Goal: Transaction & Acquisition: Purchase product/service

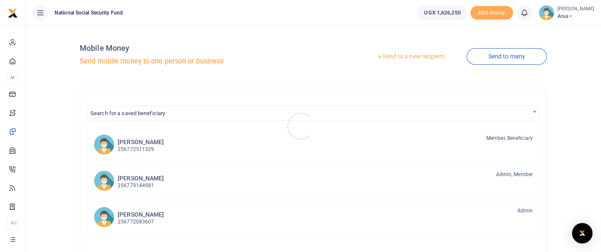
click at [499, 55] on div at bounding box center [300, 126] width 601 height 252
click at [507, 65] on div "Send to a new recipient Send to many" at bounding box center [431, 56] width 237 height 49
click at [425, 54] on link "Send to a new recipient" at bounding box center [410, 56] width 111 height 15
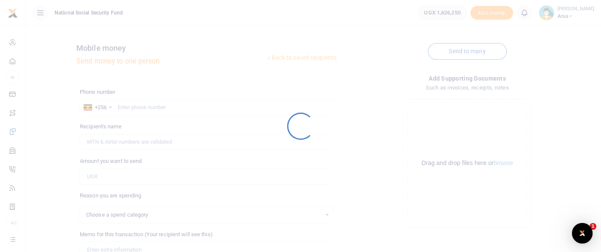
select select
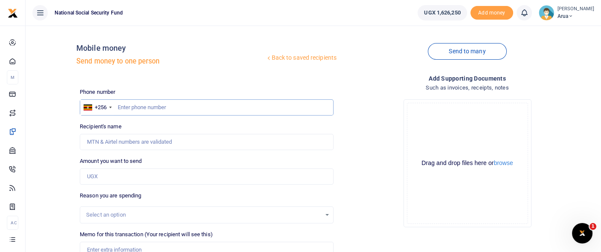
click at [182, 112] on input "text" at bounding box center [207, 107] width 254 height 16
type input "782666887"
type input "[PERSON_NAME] Edebuga"
type input "782666887"
click at [121, 179] on input "Amount you want to send" at bounding box center [207, 176] width 254 height 16
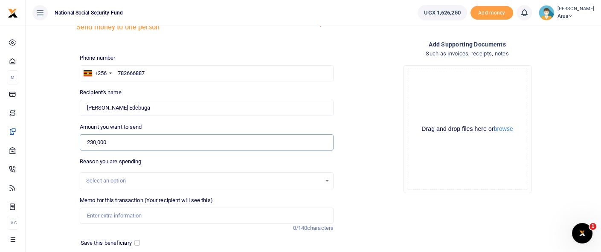
scroll to position [47, 0]
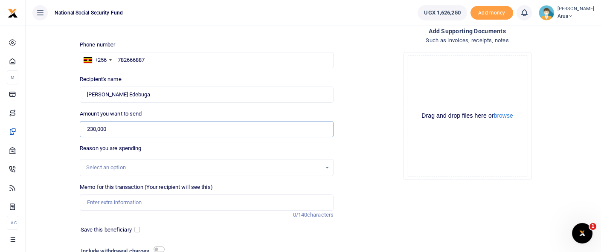
type input "230,000"
click at [119, 166] on div "Select an option" at bounding box center [203, 167] width 235 height 9
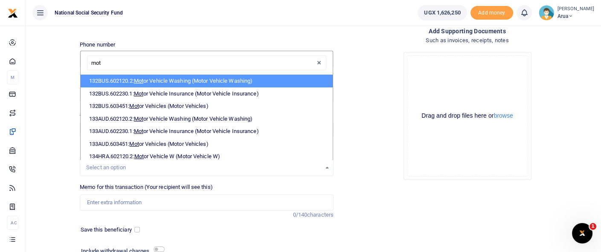
type input "moto"
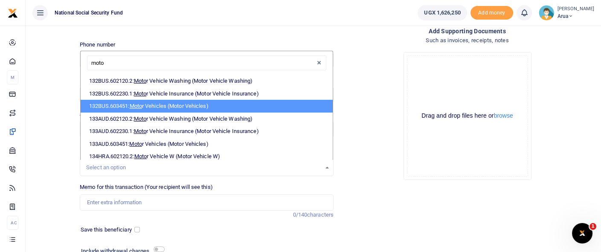
click at [169, 108] on li "132BUS.603451: Moto r Vehicles (Motor Vehicles)" at bounding box center [207, 106] width 252 height 13
select select "263"
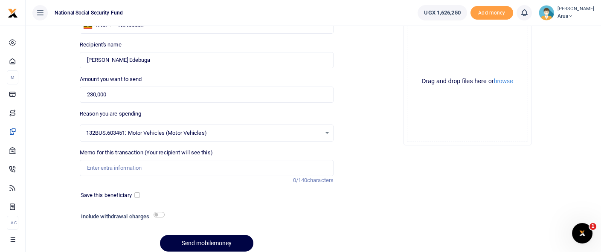
scroll to position [95, 0]
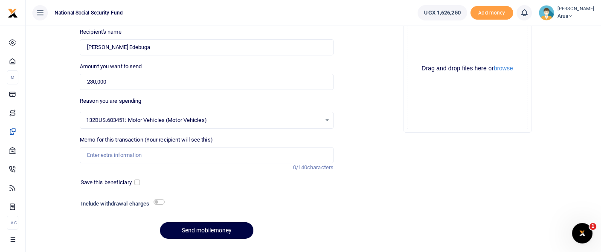
click at [154, 198] on div "Include withdrawal charges" at bounding box center [121, 205] width 87 height 14
click at [157, 201] on input "checkbox" at bounding box center [159, 202] width 11 height 6
checkbox input "true"
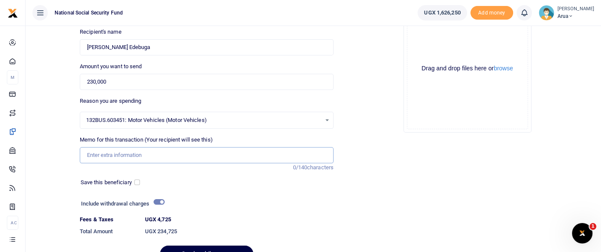
click at [139, 155] on input "Memo for this transaction (Your recipient will see this)" at bounding box center [207, 155] width 254 height 16
type input "vehicle repair"
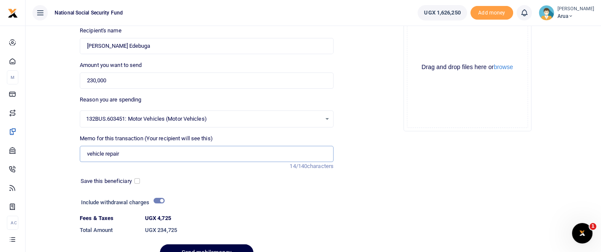
scroll to position [140, 0]
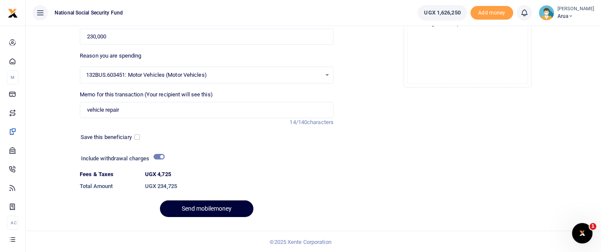
click at [225, 203] on button "Send mobilemoney" at bounding box center [206, 208] width 93 height 17
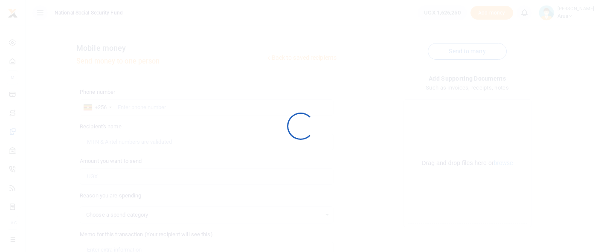
scroll to position [116, 0]
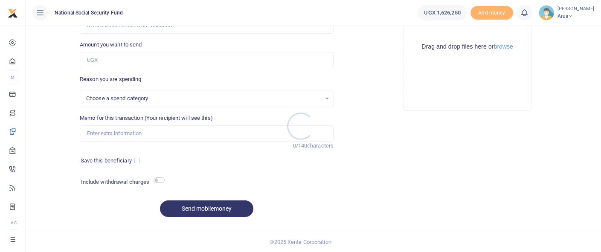
select select
